Goal: Task Accomplishment & Management: Manage account settings

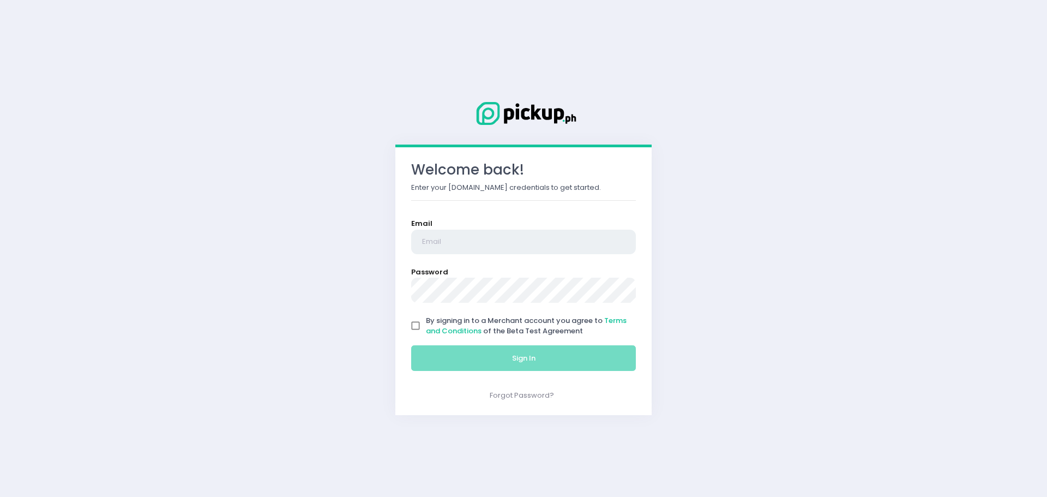
type input "[EMAIL_ADDRESS][DOMAIN_NAME]"
click at [416, 328] on input "By signing in to a Merchant account you agree to Terms and Conditions of the Be…" at bounding box center [415, 325] width 21 height 21
checkbox input "true"
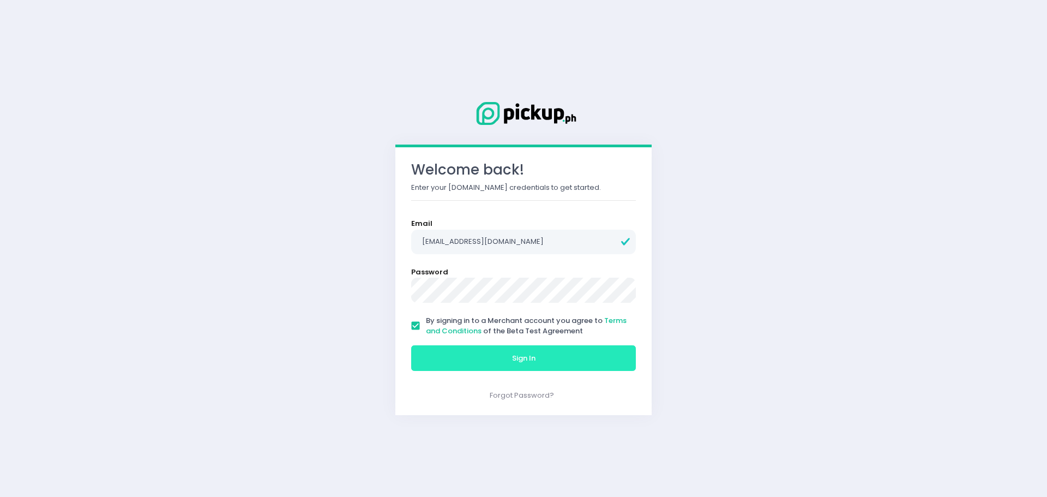
click at [512, 355] on span "Sign In" at bounding box center [523, 358] width 23 height 10
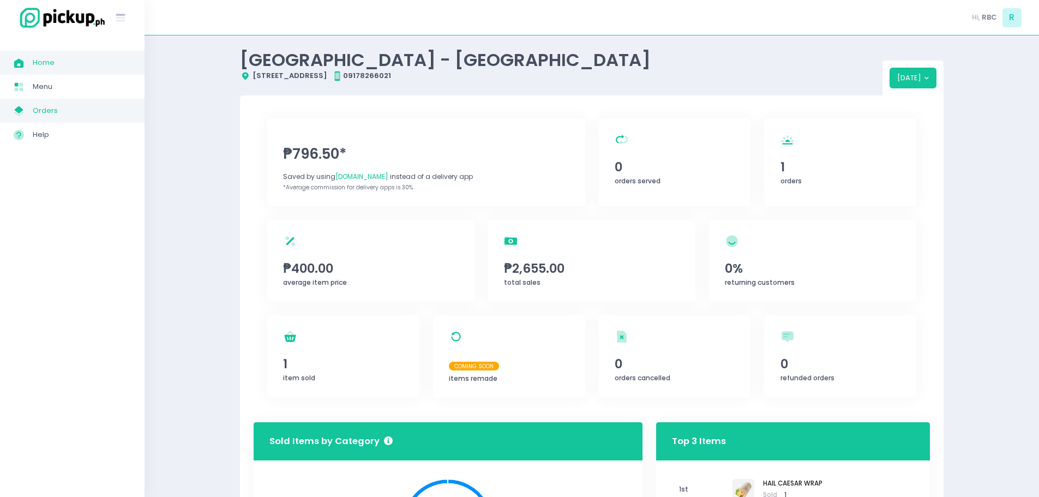
click at [77, 113] on span "Orders" at bounding box center [82, 111] width 98 height 14
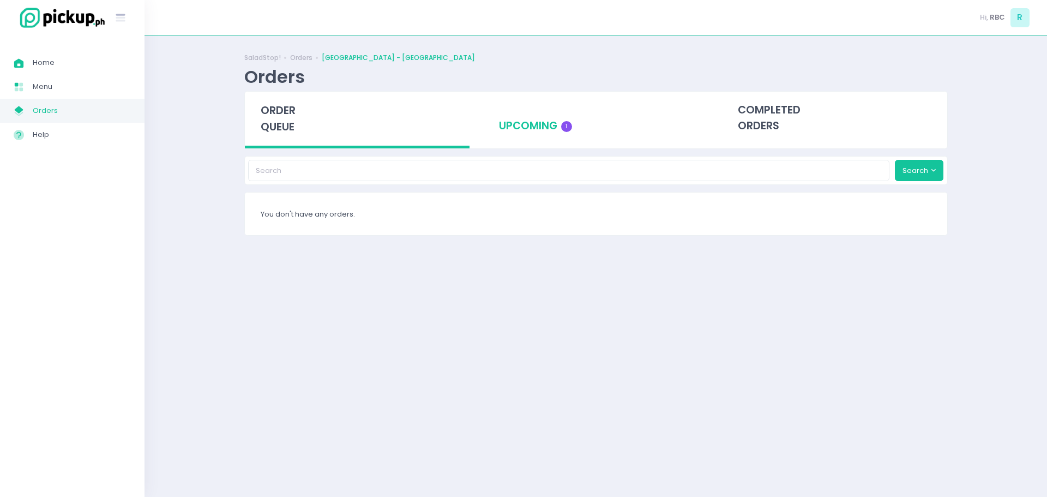
click at [526, 137] on div "upcoming 1" at bounding box center [595, 118] width 225 height 53
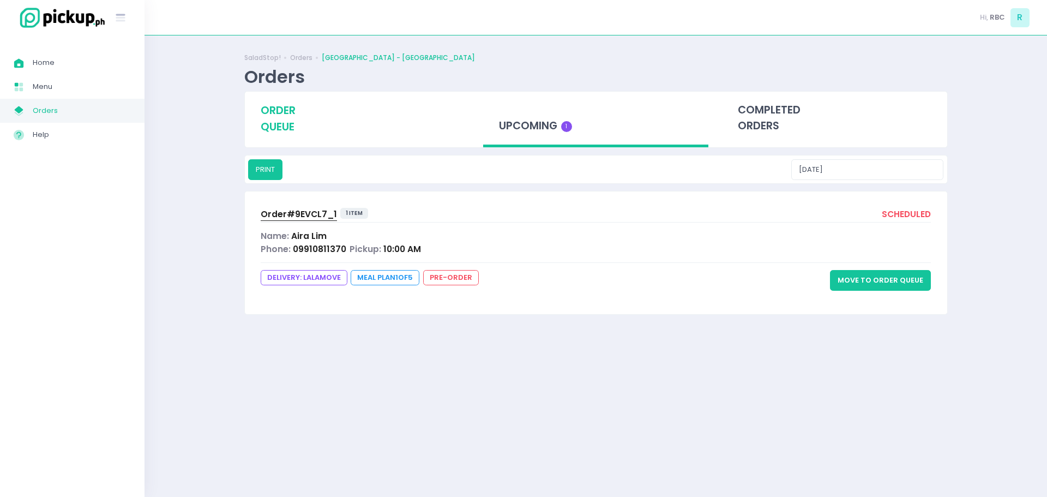
click at [289, 128] on span "order queue" at bounding box center [278, 118] width 35 height 31
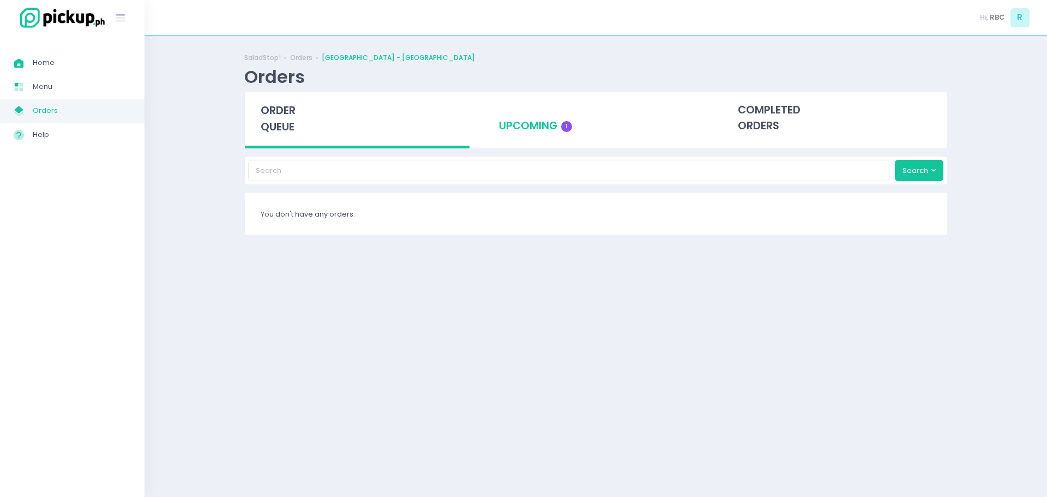
click at [527, 131] on div "upcoming 1" at bounding box center [595, 118] width 225 height 53
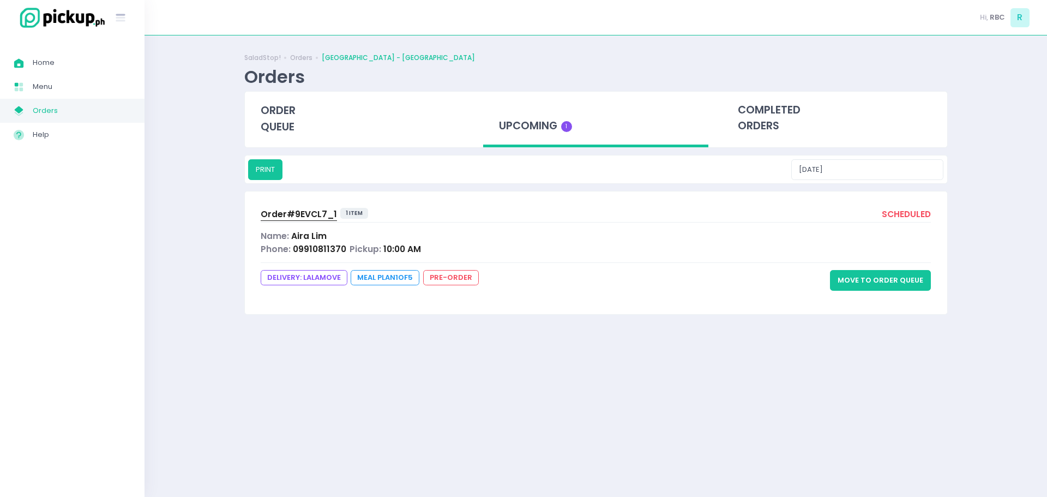
click at [855, 282] on button "Move to Order Queue" at bounding box center [880, 280] width 101 height 21
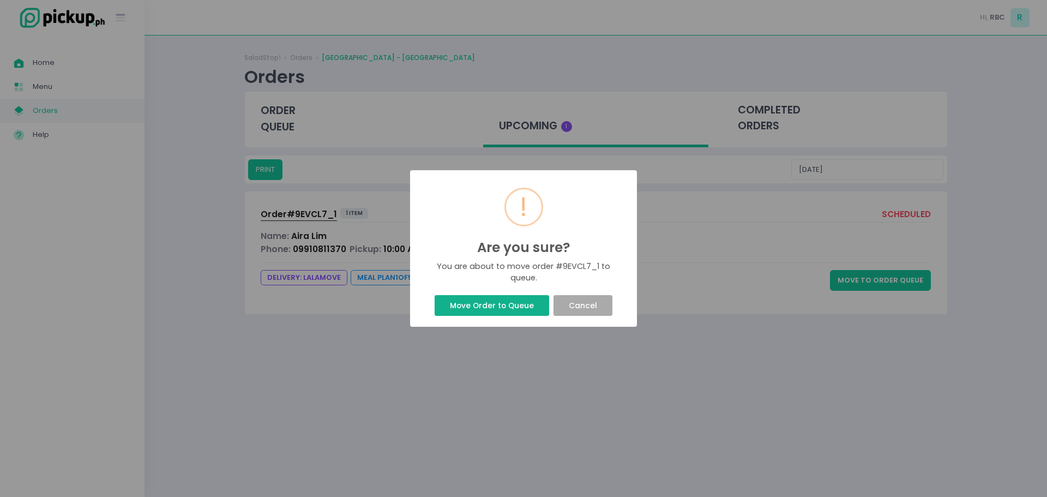
click at [521, 315] on button "Move Order to Queue" at bounding box center [492, 305] width 114 height 21
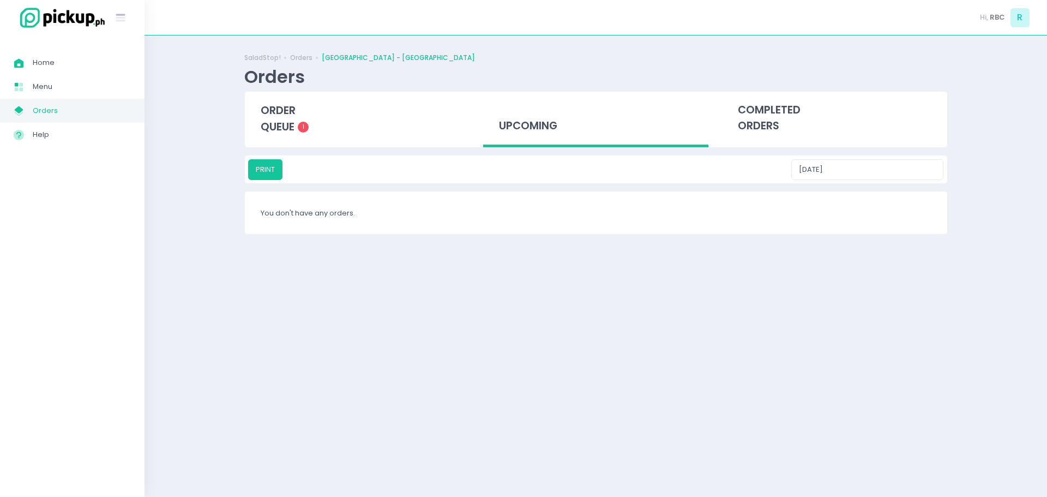
click at [357, 220] on div "You don't have any orders." at bounding box center [596, 212] width 703 height 43
click at [277, 170] on button "PRINT" at bounding box center [265, 169] width 34 height 21
click at [281, 128] on span "order queue" at bounding box center [278, 118] width 35 height 31
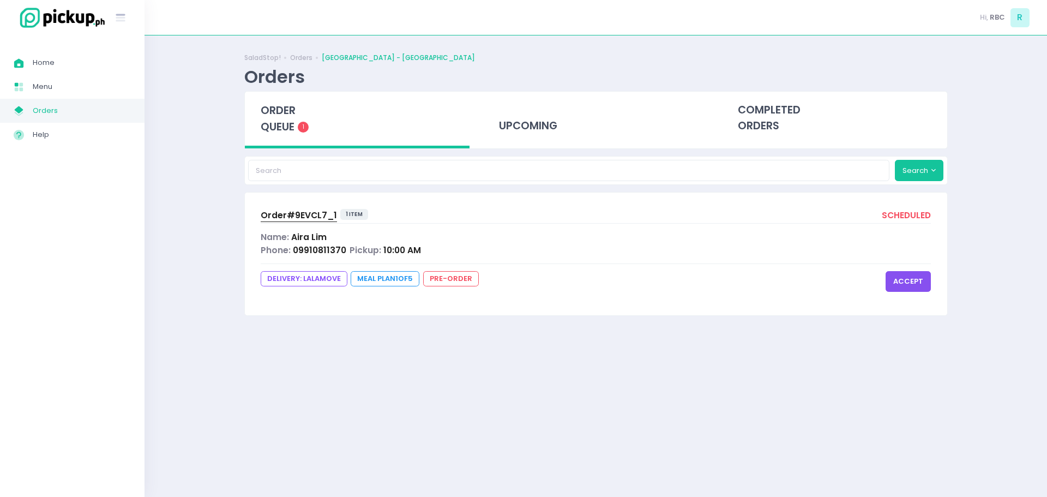
click at [277, 127] on span "order queue" at bounding box center [278, 118] width 35 height 31
click at [901, 280] on button "accept" at bounding box center [908, 281] width 45 height 21
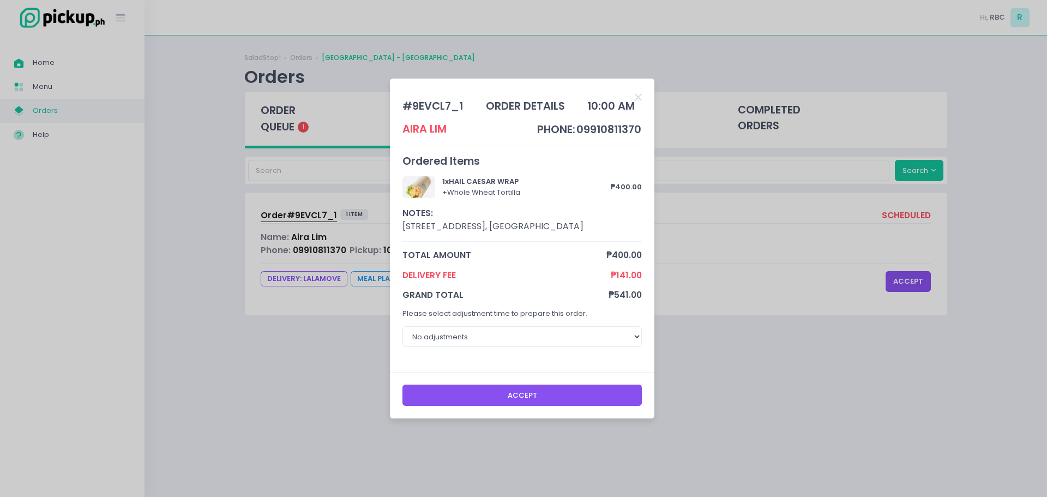
click at [524, 399] on button "Accept" at bounding box center [523, 395] width 240 height 21
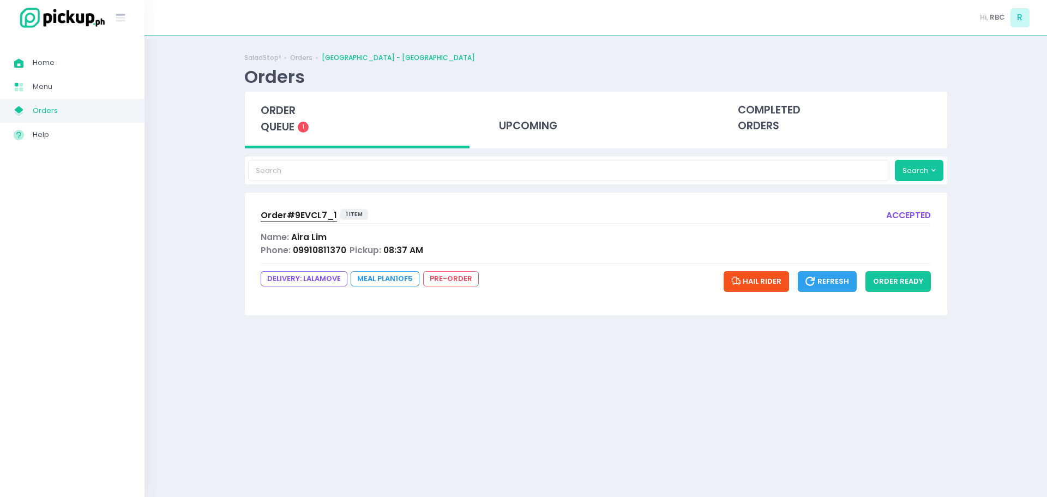
click at [754, 278] on span "Hail Rider" at bounding box center [756, 281] width 51 height 10
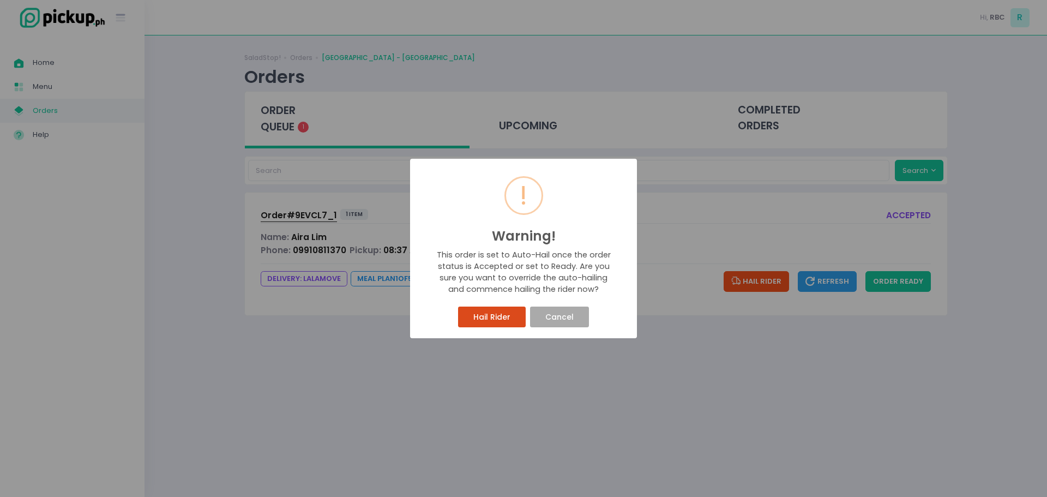
click at [508, 324] on button "Hail Rider" at bounding box center [491, 317] width 67 height 21
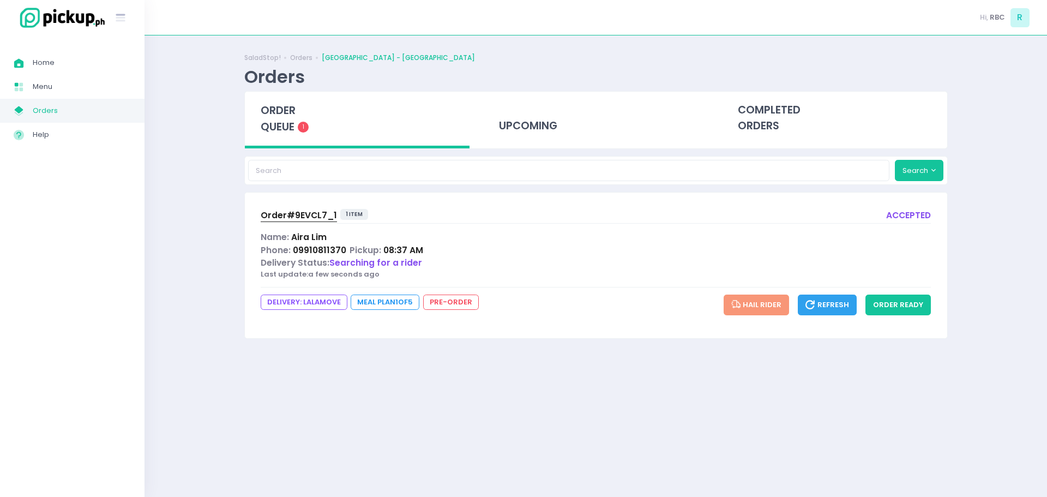
click at [824, 302] on span "Refresh" at bounding box center [828, 304] width 44 height 10
click at [835, 304] on span "Refresh" at bounding box center [828, 304] width 44 height 10
click at [833, 307] on span "Refresh" at bounding box center [828, 304] width 44 height 10
click at [824, 308] on span "Refresh" at bounding box center [828, 304] width 44 height 10
